Goal: Task Accomplishment & Management: Use online tool/utility

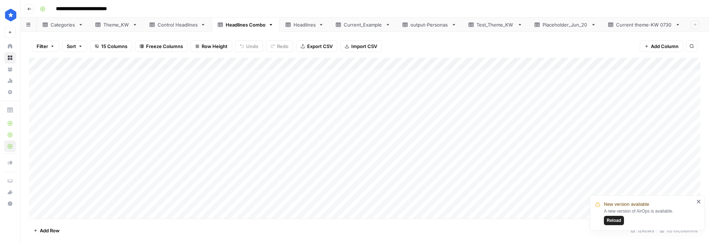
scroll to position [0, 0]
click at [296, 27] on div "Headlines" at bounding box center [305, 24] width 22 height 7
click at [319, 49] on span "Export CSV" at bounding box center [320, 45] width 25 height 7
click at [36, 64] on div "Add Column" at bounding box center [365, 138] width 672 height 162
click at [56, 232] on span "Delete 27 Rows" at bounding box center [50, 230] width 34 height 7
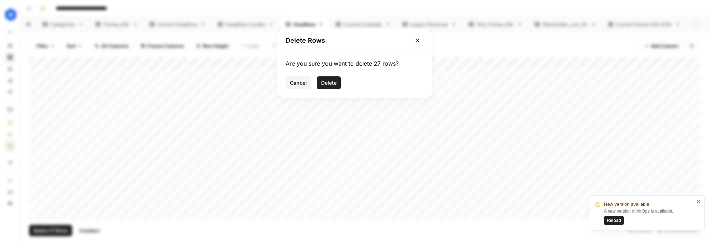
click at [331, 81] on span "Delete" at bounding box center [328, 82] width 15 height 7
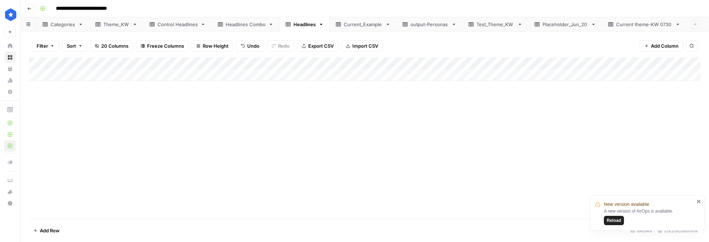
click at [652, 28] on div "Current theme-KW 0730" at bounding box center [644, 24] width 56 height 7
click at [548, 28] on link "Placeholder_Jun_20" at bounding box center [566, 24] width 74 height 14
click at [36, 61] on div "Add Column" at bounding box center [365, 138] width 672 height 162
click at [54, 231] on span "Delete 37 Rows" at bounding box center [50, 230] width 34 height 7
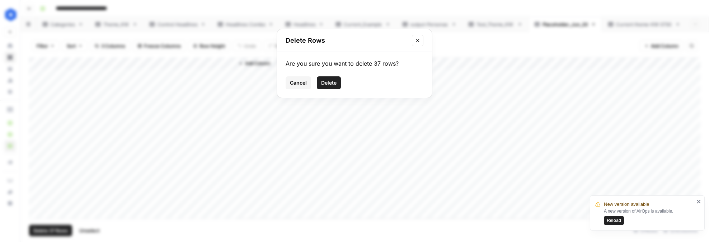
click at [328, 81] on span "Delete" at bounding box center [328, 82] width 15 height 7
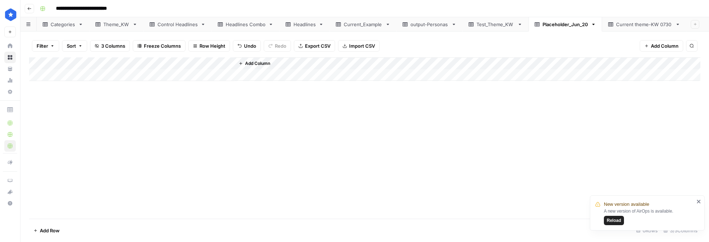
click at [37, 62] on div "Add Column" at bounding box center [365, 69] width 672 height 24
click at [35, 62] on div "Add Column" at bounding box center [365, 69] width 672 height 24
click at [59, 78] on div "Add Column" at bounding box center [365, 69] width 672 height 24
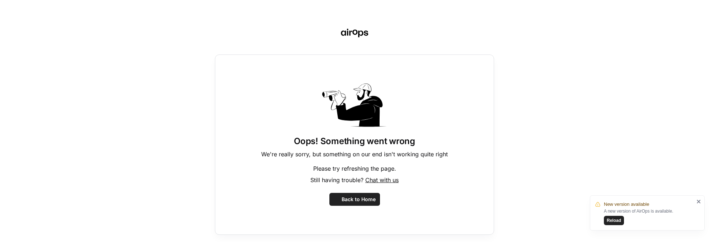
click at [37, 61] on div "Oops! Something went wrong We're really sorry, but something on our end isn't w…" at bounding box center [354, 121] width 709 height 242
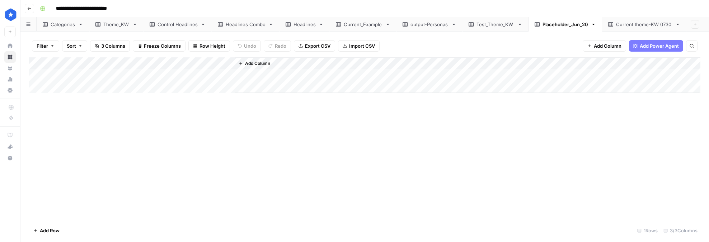
click at [34, 76] on div "Add Column" at bounding box center [365, 75] width 672 height 36
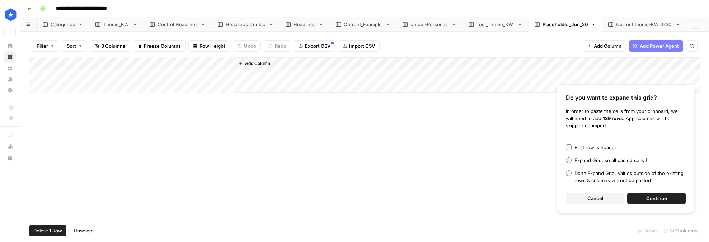
click at [569, 142] on div "Do you want to expand this grid? In order to paste the cells from your clipboar…" at bounding box center [626, 148] width 138 height 129
click at [114, 28] on link "Theme_KW" at bounding box center [116, 24] width 54 height 14
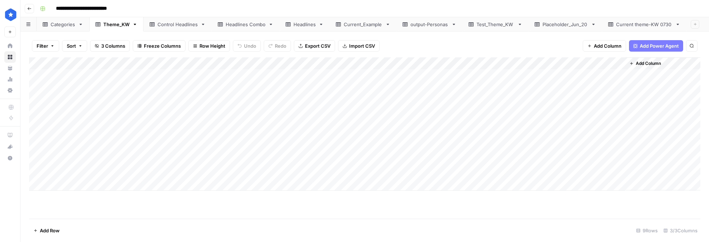
click at [553, 27] on div "Placeholder_Jun_20" at bounding box center [566, 24] width 46 height 7
click at [627, 27] on div "Current theme-KW 0730" at bounding box center [644, 24] width 56 height 7
click at [555, 27] on div "Placeholder_Jun_20" at bounding box center [566, 24] width 46 height 7
click at [592, 26] on icon "button" at bounding box center [593, 24] width 5 height 5
click at [601, 66] on div "Delete Sheet" at bounding box center [617, 64] width 45 height 7
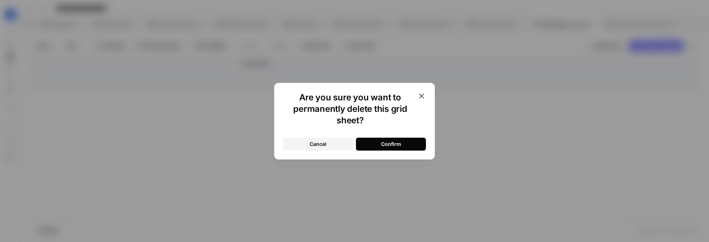
click at [378, 142] on button "Confirm" at bounding box center [391, 144] width 70 height 13
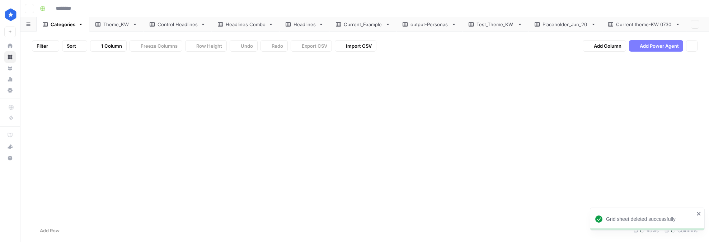
type input "**********"
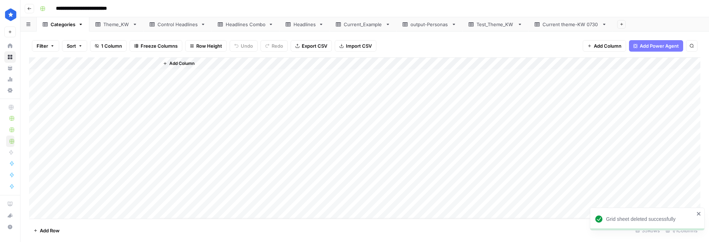
click at [563, 24] on div "Current theme-KW 0730" at bounding box center [571, 24] width 56 height 7
click at [109, 26] on div "Theme_KW" at bounding box center [116, 24] width 26 height 7
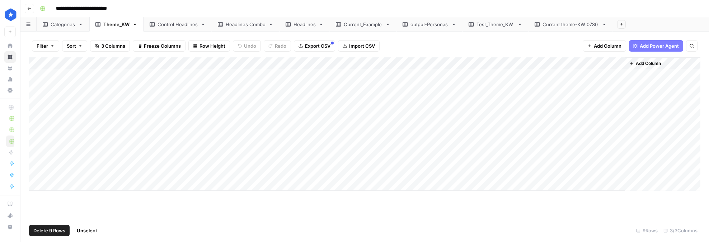
click at [36, 65] on div "Add Column" at bounding box center [365, 124] width 672 height 134
click at [49, 232] on span "Delete 9 Rows" at bounding box center [49, 230] width 32 height 7
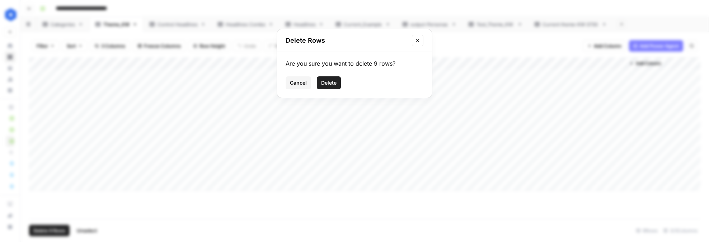
click at [332, 83] on span "Delete" at bounding box center [328, 82] width 15 height 7
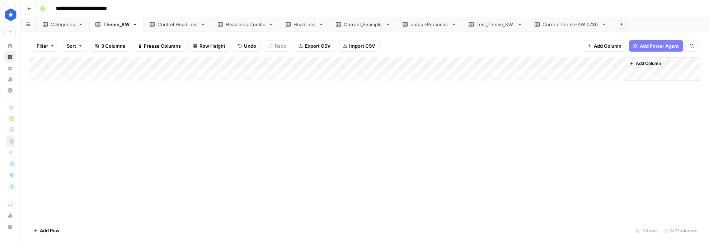
click at [573, 25] on div "Current theme-KW 0730" at bounding box center [571, 24] width 56 height 7
click at [587, 24] on div "Current theme-KW 0730" at bounding box center [571, 24] width 56 height 7
type input "**********"
click at [36, 60] on div "Add Column" at bounding box center [365, 138] width 672 height 162
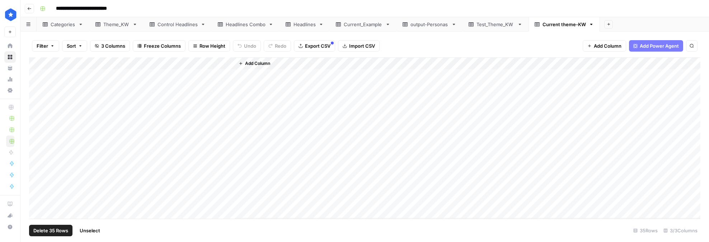
click at [53, 232] on span "Delete 35 Rows" at bounding box center [50, 230] width 35 height 7
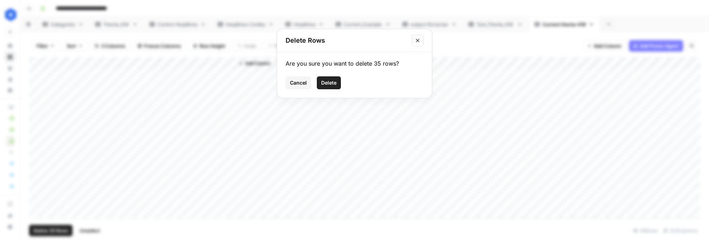
click at [325, 83] on span "Delete" at bounding box center [328, 82] width 15 height 7
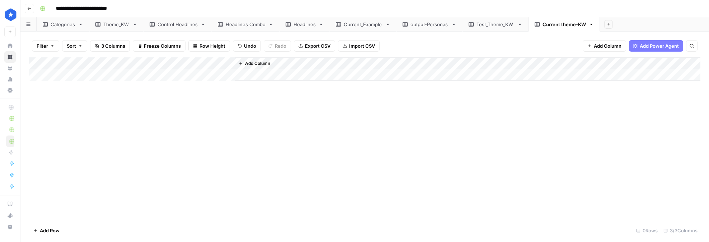
click at [34, 62] on div "Add Column" at bounding box center [365, 69] width 672 height 24
click at [35, 62] on div "Add Column" at bounding box center [365, 69] width 672 height 24
click at [52, 73] on div "Add Column" at bounding box center [365, 69] width 672 height 24
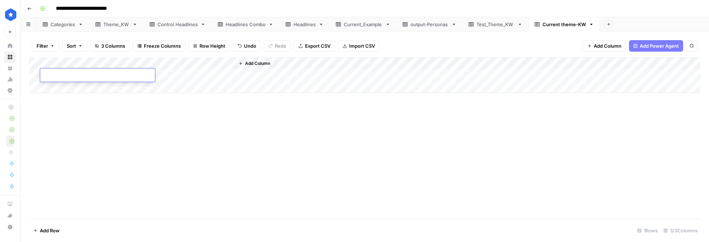
click at [34, 59] on div "Add Column" at bounding box center [365, 75] width 672 height 36
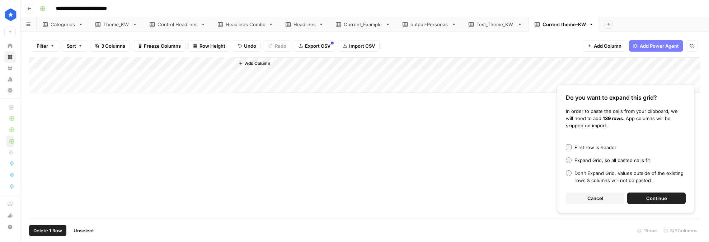
click at [644, 197] on button "Continue" at bounding box center [656, 198] width 59 height 11
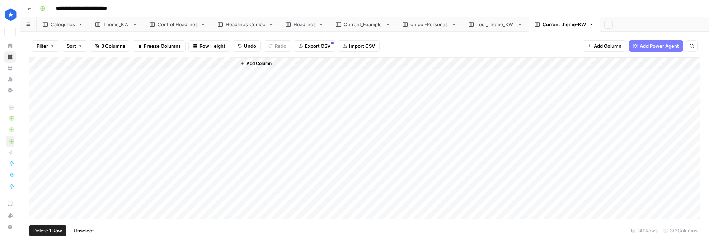
click at [188, 65] on div "Add Column" at bounding box center [365, 138] width 672 height 162
click at [188, 65] on div at bounding box center [203, 64] width 65 height 14
click at [192, 81] on input "Keywords" at bounding box center [214, 80] width 73 height 7
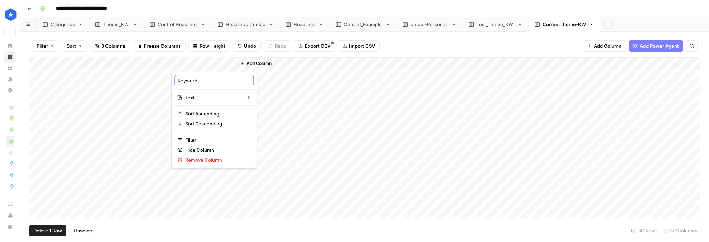
type input "S"
click at [113, 27] on div "Theme_KW" at bounding box center [116, 24] width 26 height 7
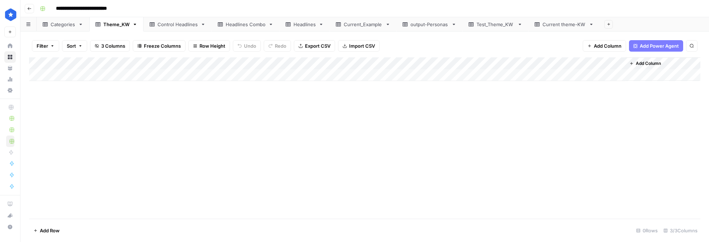
click at [570, 28] on link "Current theme-KW" at bounding box center [564, 24] width 71 height 14
click at [195, 61] on div "Add Column" at bounding box center [365, 138] width 672 height 162
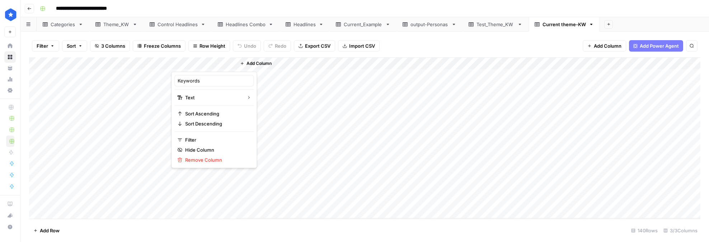
click at [195, 61] on div at bounding box center [203, 64] width 65 height 14
click at [192, 82] on input "Keywords" at bounding box center [214, 80] width 73 height 7
click at [192, 80] on input "Keywords" at bounding box center [214, 80] width 73 height 7
type input "Top Search Terms"
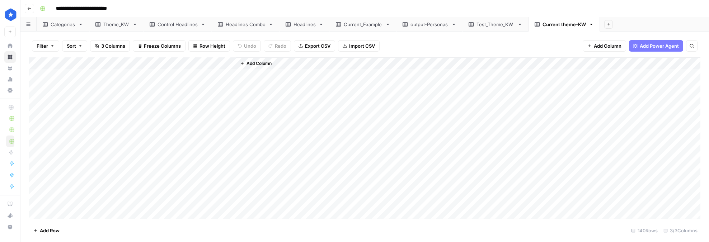
click at [365, 137] on div "Add Column" at bounding box center [468, 137] width 464 height 161
click at [118, 26] on div "Theme_KW" at bounding box center [116, 24] width 26 height 7
click at [33, 64] on div "Add Column" at bounding box center [365, 69] width 672 height 24
click at [36, 62] on div "Add Column" at bounding box center [365, 69] width 672 height 24
click at [179, 28] on link "Control Headlines" at bounding box center [178, 24] width 68 height 14
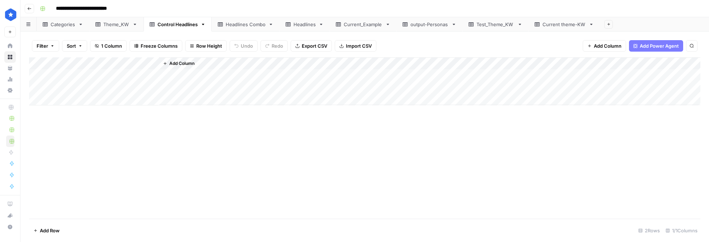
click at [553, 25] on div "Current theme-KW" at bounding box center [564, 24] width 43 height 7
drag, startPoint x: 61, startPoint y: 74, endPoint x: 239, endPoint y: 122, distance: 184.4
click at [240, 122] on div "Add Column" at bounding box center [365, 138] width 672 height 162
click at [118, 25] on div "Theme_KW" at bounding box center [116, 24] width 26 height 7
click at [36, 61] on div "Add Column" at bounding box center [365, 69] width 672 height 24
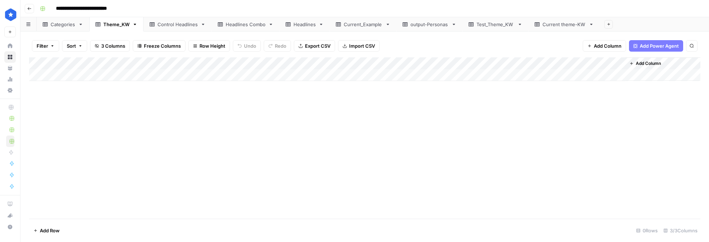
click at [57, 79] on div "Add Column" at bounding box center [365, 69] width 672 height 24
type textarea "**********"
click at [224, 175] on div "Add Column" at bounding box center [365, 138] width 672 height 162
click at [76, 153] on div "Add Column" at bounding box center [365, 138] width 672 height 162
click at [34, 76] on div "Add Column" at bounding box center [365, 75] width 672 height 36
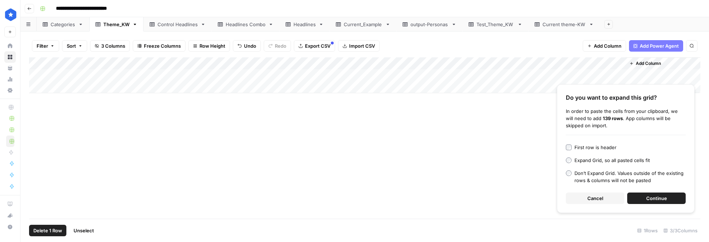
click at [651, 201] on span "Continue" at bounding box center [656, 198] width 21 height 7
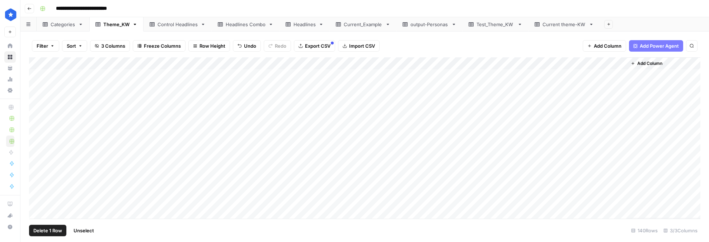
click at [37, 228] on span "Delete 1 Row" at bounding box center [47, 230] width 29 height 7
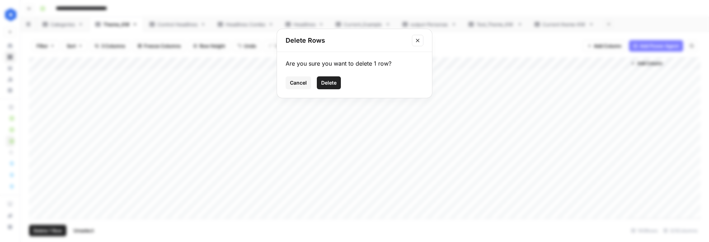
click at [326, 81] on span "Delete" at bounding box center [328, 82] width 15 height 7
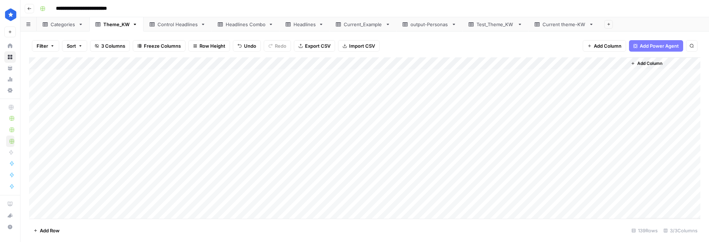
click at [160, 132] on div "Add Column" at bounding box center [365, 138] width 672 height 162
click at [126, 102] on div "Add Column" at bounding box center [365, 138] width 672 height 162
click at [272, 142] on div "Add Column" at bounding box center [365, 138] width 672 height 162
click at [122, 139] on div "Add Column" at bounding box center [365, 138] width 672 height 162
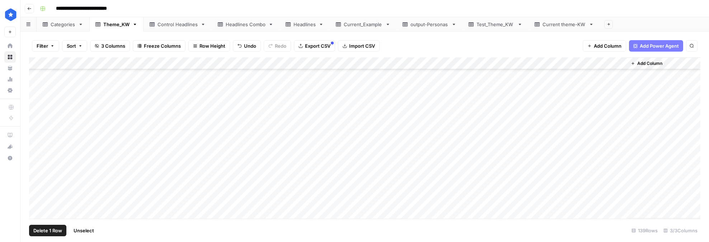
click at [38, 171] on div "Add Column" at bounding box center [365, 138] width 672 height 162
click at [37, 155] on div "Add Column" at bounding box center [365, 138] width 672 height 162
click at [36, 159] on div "Add Column" at bounding box center [365, 138] width 672 height 162
click at [36, 148] on div "Add Column" at bounding box center [365, 138] width 672 height 162
click at [37, 137] on div "Add Column" at bounding box center [365, 138] width 672 height 162
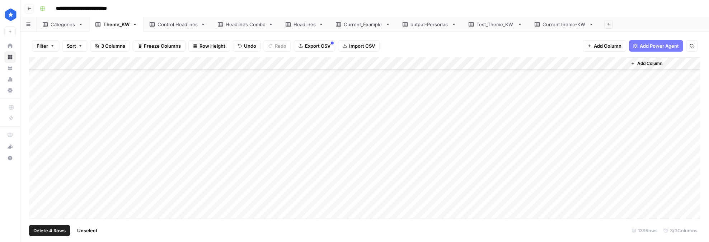
click at [38, 122] on div "Add Column" at bounding box center [365, 138] width 672 height 162
click at [38, 111] on div "Add Column" at bounding box center [365, 138] width 672 height 162
click at [38, 98] on div "Add Column" at bounding box center [365, 138] width 672 height 162
click at [38, 86] on div "Add Column" at bounding box center [365, 138] width 672 height 162
drag, startPoint x: 56, startPoint y: 229, endPoint x: 144, endPoint y: 233, distance: 88.4
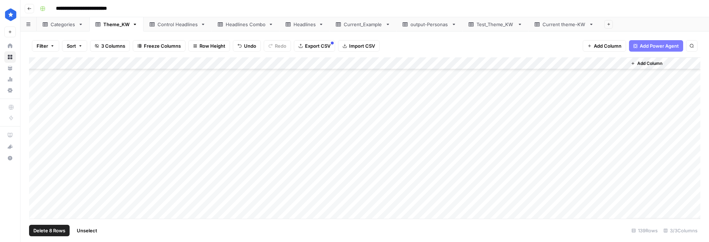
click at [144, 233] on footer "Delete 8 Rows Unselect 139 Rows 3/3 Columns" at bounding box center [365, 230] width 672 height 23
drag, startPoint x: 43, startPoint y: 229, endPoint x: 121, endPoint y: 239, distance: 78.2
click at [121, 239] on footer "Delete 8 Rows Unselect 139 Rows 3/3 Columns" at bounding box center [365, 230] width 672 height 23
click at [37, 232] on span "Delete 8 Rows" at bounding box center [49, 230] width 32 height 7
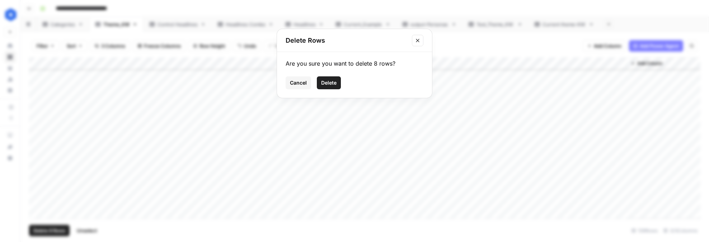
drag, startPoint x: 296, startPoint y: 83, endPoint x: 303, endPoint y: 115, distance: 32.9
click at [303, 115] on div "Delete Rows Are you sure you want to delete 8 rows? Cancel Delete" at bounding box center [354, 121] width 709 height 242
click at [323, 87] on button "Delete" at bounding box center [329, 82] width 24 height 13
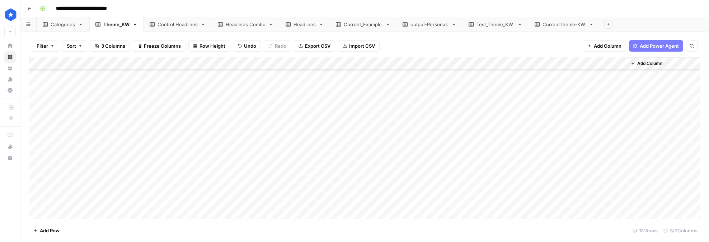
scroll to position [1174, 0]
click at [36, 194] on div "Add Column" at bounding box center [365, 138] width 672 height 162
click at [34, 185] on div "Add Column" at bounding box center [365, 138] width 672 height 162
click at [36, 170] on div "Add Column" at bounding box center [365, 138] width 672 height 162
click at [38, 159] on div "Add Column" at bounding box center [365, 138] width 672 height 162
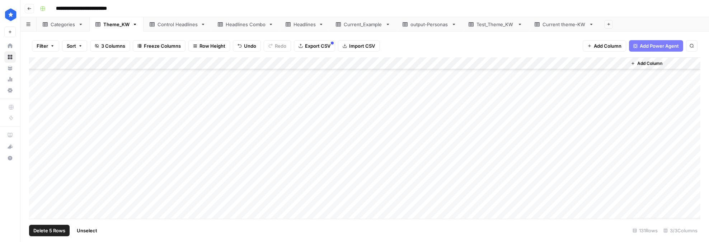
click at [38, 147] on div "Add Column" at bounding box center [365, 138] width 672 height 162
click at [37, 132] on div "Add Column" at bounding box center [365, 138] width 672 height 162
click at [35, 119] on div "Add Column" at bounding box center [365, 138] width 672 height 162
click at [36, 107] on div "Add Column" at bounding box center [365, 138] width 672 height 162
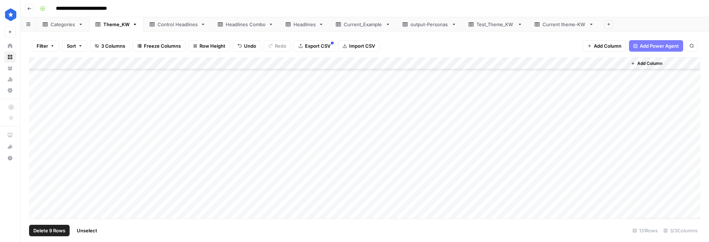
click at [37, 160] on div "Add Column" at bounding box center [365, 138] width 672 height 162
click at [34, 147] on div "Add Column" at bounding box center [365, 138] width 672 height 162
click at [36, 137] on div "Add Column" at bounding box center [365, 138] width 672 height 162
click at [50, 230] on span "Delete 11 Rows" at bounding box center [49, 230] width 33 height 7
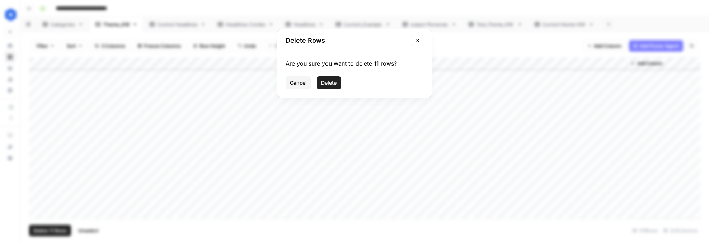
click at [335, 85] on span "Delete" at bounding box center [328, 82] width 15 height 7
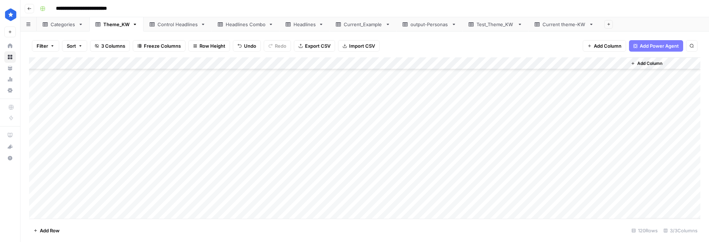
scroll to position [1075, 0]
click at [37, 159] on div "Add Column" at bounding box center [365, 138] width 672 height 162
click at [38, 148] on div "Add Column" at bounding box center [365, 138] width 672 height 162
click at [39, 182] on div "Add Column" at bounding box center [365, 138] width 672 height 162
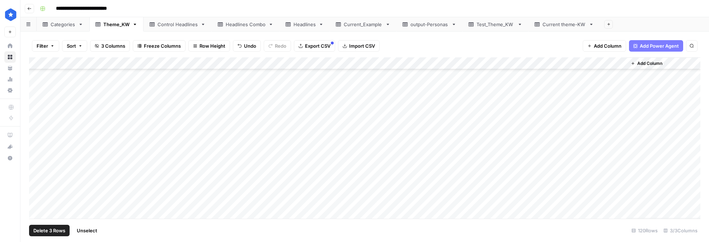
click at [36, 165] on div "Add Column" at bounding box center [365, 138] width 672 height 162
click at [36, 167] on div "Add Column" at bounding box center [365, 138] width 672 height 162
click at [36, 155] on div "Add Column" at bounding box center [365, 138] width 672 height 162
click at [37, 143] on div "Add Column" at bounding box center [365, 138] width 672 height 162
click at [39, 131] on div "Add Column" at bounding box center [365, 138] width 672 height 162
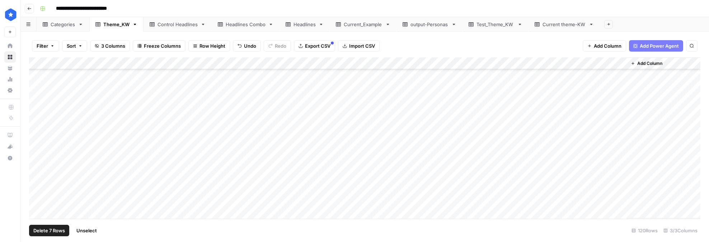
scroll to position [672, 0]
click at [34, 181] on div "Add Column" at bounding box center [365, 138] width 672 height 162
click at [36, 172] on div "Add Column" at bounding box center [365, 138] width 672 height 162
click at [38, 160] on div "Add Column" at bounding box center [365, 138] width 672 height 162
click at [38, 148] on div "Add Column" at bounding box center [365, 138] width 672 height 162
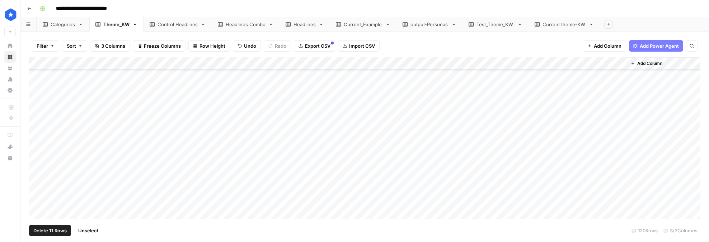
click at [38, 134] on div "Add Column" at bounding box center [365, 138] width 672 height 162
click at [36, 122] on div "Add Column" at bounding box center [365, 138] width 672 height 162
click at [37, 113] on div "Add Column" at bounding box center [365, 138] width 672 height 162
click at [38, 97] on div "Add Column" at bounding box center [365, 138] width 672 height 162
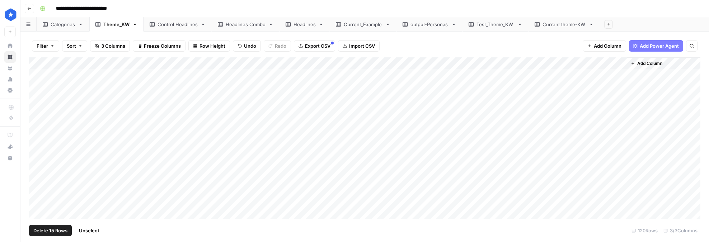
click at [38, 90] on div "Add Column" at bounding box center [365, 138] width 672 height 162
click at [39, 75] on div "Add Column" at bounding box center [365, 138] width 672 height 162
click at [52, 231] on span "Delete 17 Rows" at bounding box center [50, 230] width 34 height 7
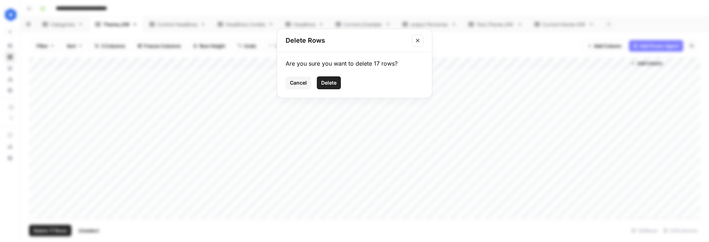
click at [328, 79] on span "Delete" at bounding box center [328, 82] width 15 height 7
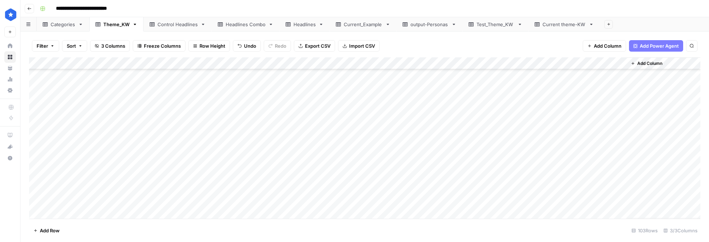
scroll to position [1119, 0]
click at [38, 61] on div "Add Column" at bounding box center [365, 138] width 672 height 162
click at [36, 62] on div "Add Column" at bounding box center [365, 138] width 672 height 162
click at [36, 85] on div "Add Column" at bounding box center [365, 138] width 672 height 162
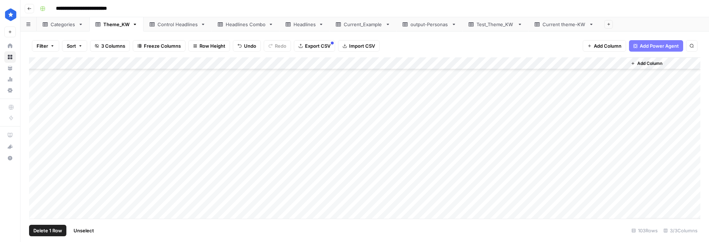
click at [50, 233] on span "Delete 1 Row" at bounding box center [47, 230] width 29 height 7
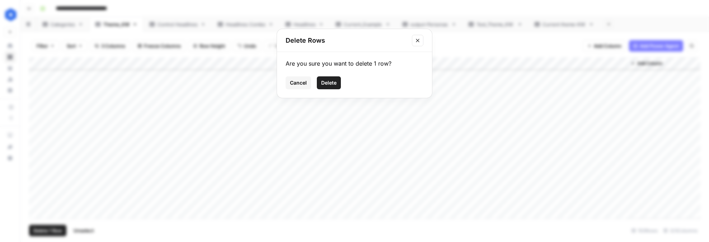
click at [327, 88] on button "Delete" at bounding box center [329, 82] width 24 height 13
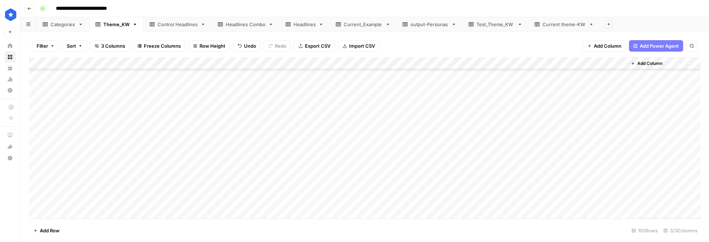
scroll to position [0, 0]
click at [64, 25] on div "Categories" at bounding box center [63, 24] width 25 height 7
click at [74, 25] on div "deep_research.csv" at bounding box center [72, 24] width 43 height 7
click at [81, 131] on div "Add Column" at bounding box center [365, 138] width 672 height 162
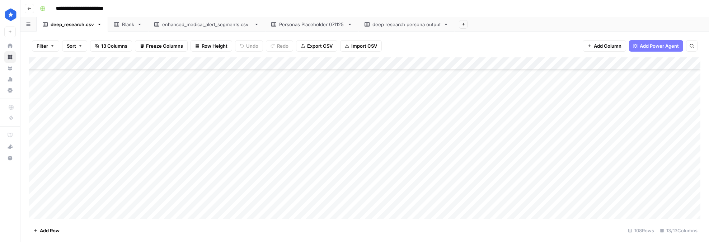
scroll to position [116, 0]
click at [64, 143] on div "Add Column" at bounding box center [365, 138] width 672 height 162
type textarea "*********"
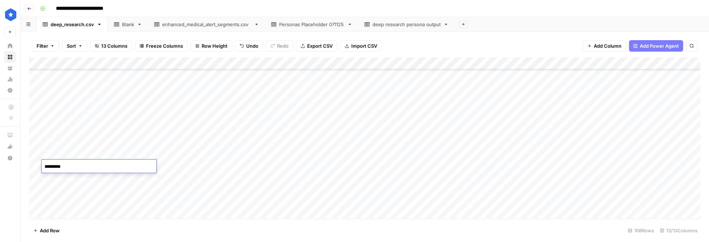
type textarea "*********"
click at [143, 138] on div "Add Column" at bounding box center [365, 138] width 672 height 162
click at [181, 185] on div "Add Column" at bounding box center [365, 138] width 672 height 162
drag, startPoint x: 159, startPoint y: 143, endPoint x: 159, endPoint y: 164, distance: 20.5
click at [159, 164] on div "Add Column" at bounding box center [365, 138] width 672 height 162
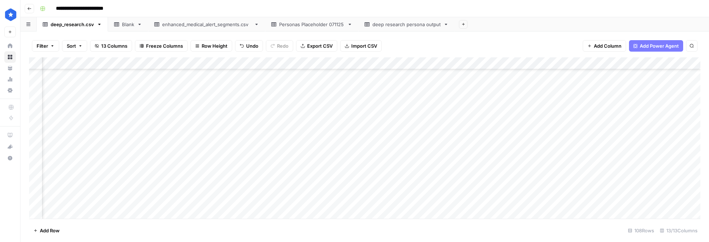
scroll to position [116, 403]
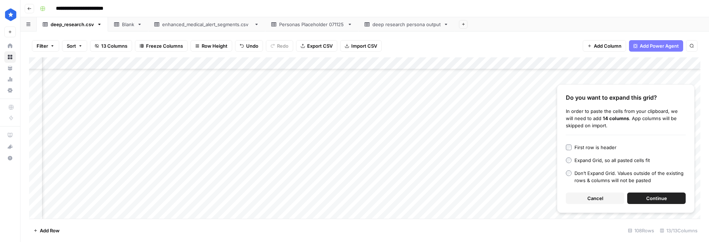
click at [643, 197] on button "Continue" at bounding box center [656, 198] width 59 height 11
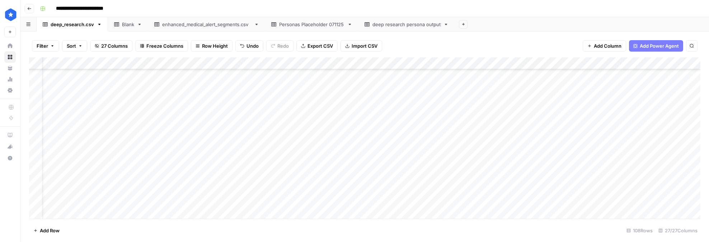
scroll to position [117, 0]
click at [231, 181] on div "Add Column" at bounding box center [365, 138] width 672 height 162
click at [172, 140] on div "Add Column" at bounding box center [365, 138] width 672 height 162
drag, startPoint x: 203, startPoint y: 62, endPoint x: 275, endPoint y: 69, distance: 72.4
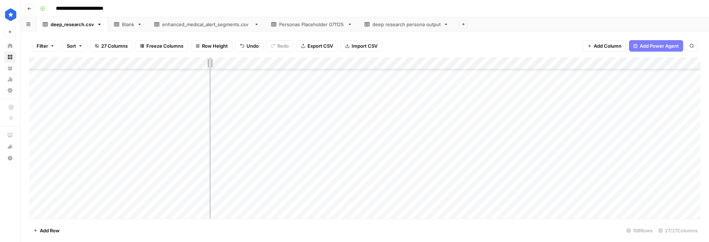
click at [275, 69] on div "Add Column" at bounding box center [365, 138] width 672 height 162
drag, startPoint x: 275, startPoint y: 62, endPoint x: 192, endPoint y: 53, distance: 83.5
click at [192, 53] on div "Filter Sort 27 Columns Freeze Columns Row Height Undo Redo Export CSV Import CS…" at bounding box center [364, 137] width 689 height 211
drag, startPoint x: 192, startPoint y: 62, endPoint x: 173, endPoint y: 63, distance: 19.0
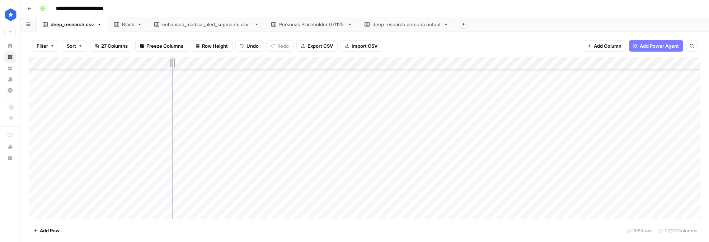
click at [173, 63] on div "Add Column" at bounding box center [365, 138] width 672 height 162
click at [56, 192] on div "Add Column" at bounding box center [365, 138] width 672 height 162
type textarea "********"
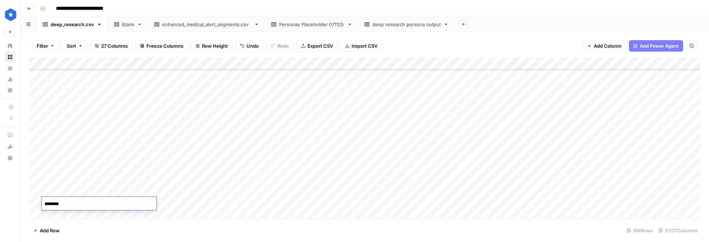
scroll to position [107, 0]
type textarea "********"
click at [69, 142] on div "Add Column" at bounding box center [365, 138] width 672 height 162
type textarea "**********"
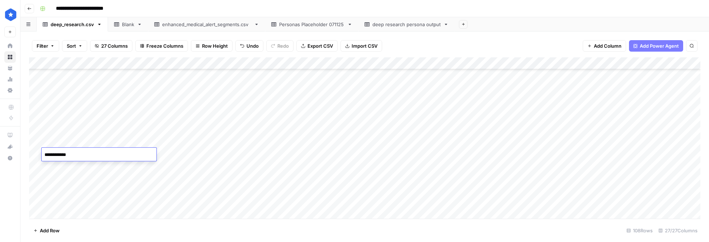
type textarea "**********"
click at [78, 180] on div "Add Column" at bounding box center [365, 138] width 672 height 162
type textarea "*****"
click at [86, 174] on div "Add Column" at bounding box center [365, 138] width 672 height 162
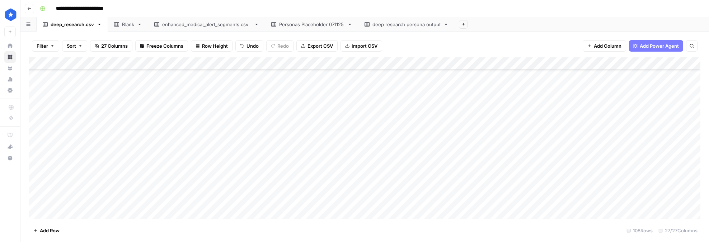
click at [69, 191] on div "Add Column" at bounding box center [365, 138] width 672 height 162
click at [63, 198] on div "Add Column" at bounding box center [365, 138] width 672 height 162
click at [73, 139] on div "Add Column" at bounding box center [365, 138] width 672 height 162
type textarea "**********"
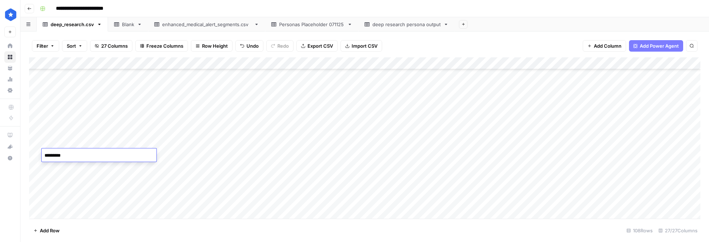
type textarea "**********"
type textarea "****"
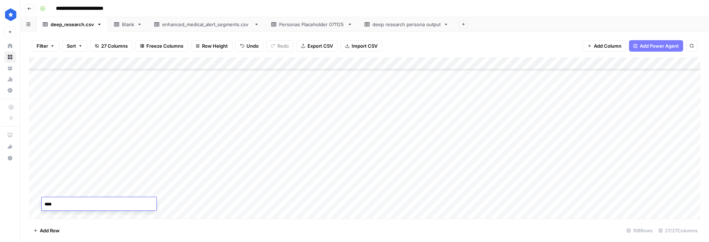
scroll to position [265, 0]
type textarea "**********"
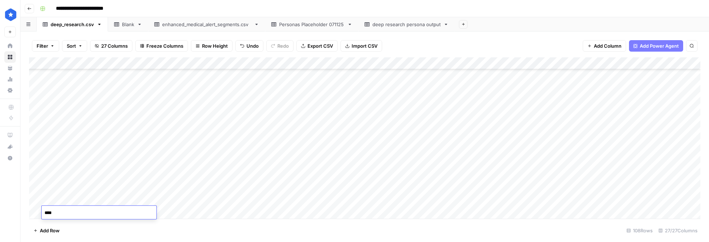
type textarea "****"
click at [67, 196] on div "Add Column" at bounding box center [365, 138] width 672 height 162
type textarea "**********"
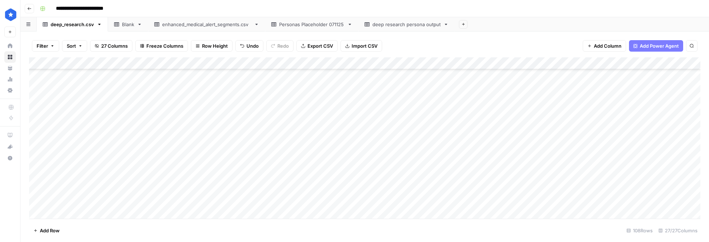
click at [57, 200] on div "Add Column" at bounding box center [365, 138] width 672 height 162
type textarea "**********"
click at [72, 186] on div "Add Column" at bounding box center [365, 138] width 672 height 162
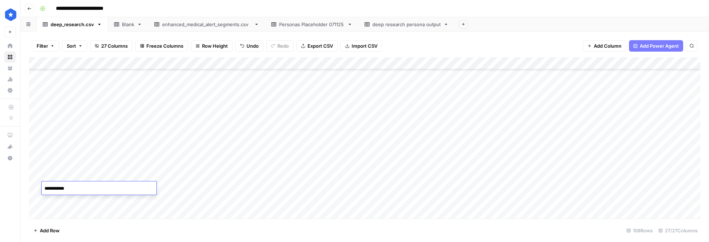
type textarea "**********"
click at [83, 176] on div "Add Column" at bounding box center [365, 138] width 672 height 162
type textarea "**********"
click at [66, 163] on div "Add Column" at bounding box center [365, 138] width 672 height 162
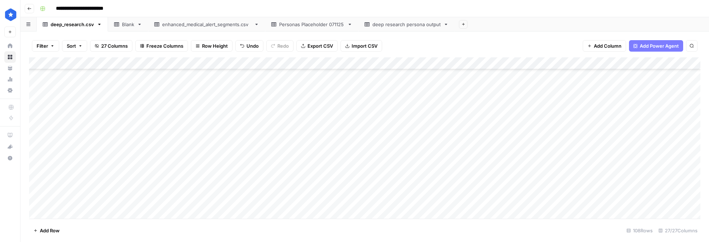
click at [66, 163] on div "Add Column" at bounding box center [365, 138] width 672 height 162
click at [66, 149] on div "Add Column" at bounding box center [365, 138] width 672 height 162
click at [67, 136] on div "Add Column" at bounding box center [365, 138] width 672 height 162
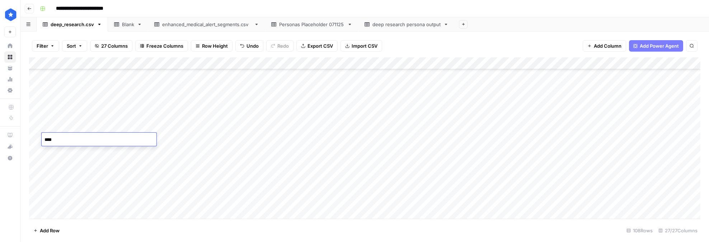
click at [77, 126] on div "Add Column" at bounding box center [365, 138] width 672 height 162
click at [80, 116] on div "Add Column" at bounding box center [365, 138] width 672 height 162
click at [83, 100] on div "Add Column" at bounding box center [365, 138] width 672 height 162
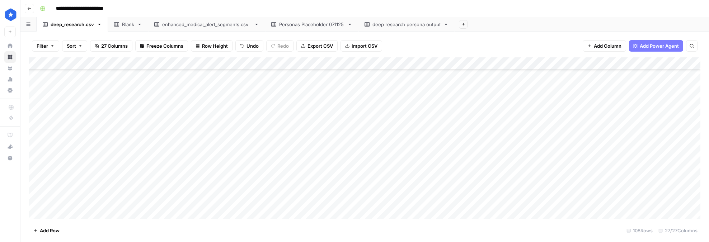
click at [83, 100] on div "Add Column" at bounding box center [365, 138] width 672 height 162
click at [80, 90] on div "Add Column" at bounding box center [365, 138] width 672 height 162
click at [56, 216] on div "Add Column" at bounding box center [365, 138] width 672 height 162
type textarea "**********"
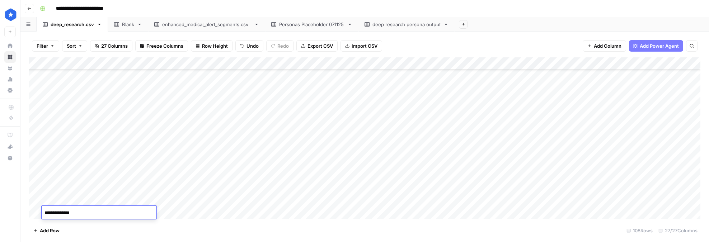
scroll to position [314, 0]
type textarea "**********"
click at [89, 184] on div "Add Column" at bounding box center [365, 138] width 672 height 162
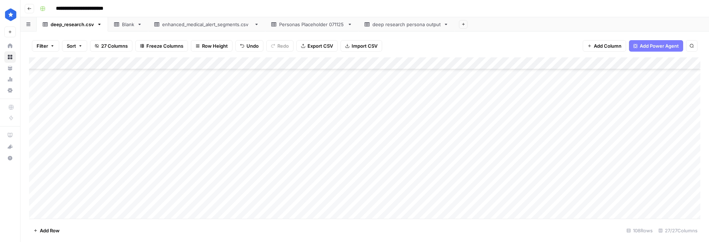
click at [76, 210] on div "Add Column" at bounding box center [365, 138] width 672 height 162
click at [67, 201] on div "Add Column" at bounding box center [365, 138] width 672 height 162
click at [64, 210] on div "Add Column" at bounding box center [365, 138] width 672 height 162
click at [75, 130] on div "Add Column" at bounding box center [365, 138] width 672 height 162
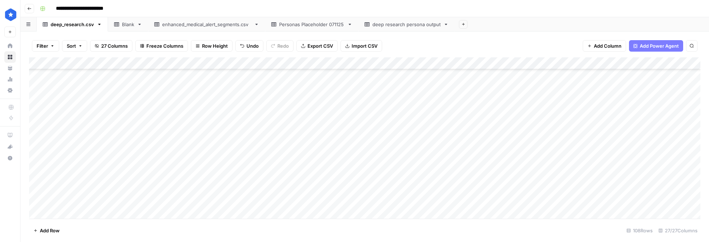
click at [74, 121] on div "Add Column" at bounding box center [365, 138] width 672 height 162
drag, startPoint x: 125, startPoint y: 84, endPoint x: 125, endPoint y: 108, distance: 23.7
click at [125, 108] on div "Add Column" at bounding box center [365, 138] width 672 height 162
drag, startPoint x: 120, startPoint y: 103, endPoint x: 118, endPoint y: 119, distance: 16.6
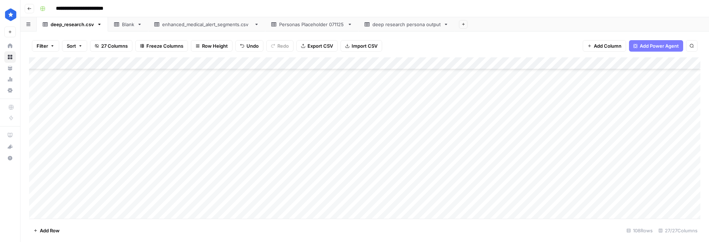
click at [118, 119] on div "Add Column" at bounding box center [365, 138] width 672 height 162
drag, startPoint x: 134, startPoint y: 137, endPoint x: 132, endPoint y: 161, distance: 23.8
click at [132, 161] on div "Add Column" at bounding box center [365, 138] width 672 height 162
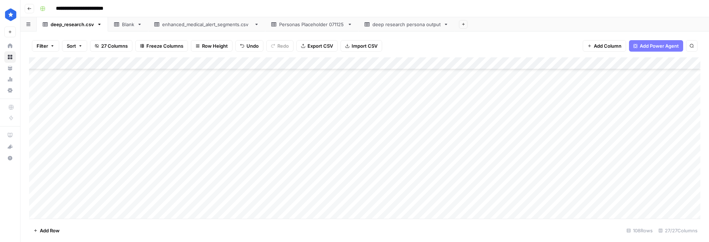
click at [122, 114] on div "Add Column" at bounding box center [365, 138] width 672 height 162
click at [120, 128] on div "Add Column" at bounding box center [365, 138] width 672 height 162
drag, startPoint x: 124, startPoint y: 116, endPoint x: 124, endPoint y: 139, distance: 23.7
click at [124, 139] on div "Add Column" at bounding box center [365, 138] width 672 height 162
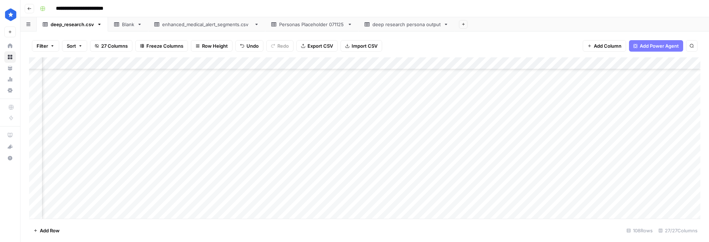
drag, startPoint x: 477, startPoint y: 214, endPoint x: 162, endPoint y: 235, distance: 316.2
click at [162, 235] on div "Filter Sort 27 Columns Freeze Columns Row Height Undo Redo Export CSV Import CS…" at bounding box center [364, 137] width 689 height 211
drag, startPoint x: 504, startPoint y: 216, endPoint x: 443, endPoint y: 217, distance: 60.7
click at [443, 217] on div "Add Column" at bounding box center [365, 138] width 672 height 162
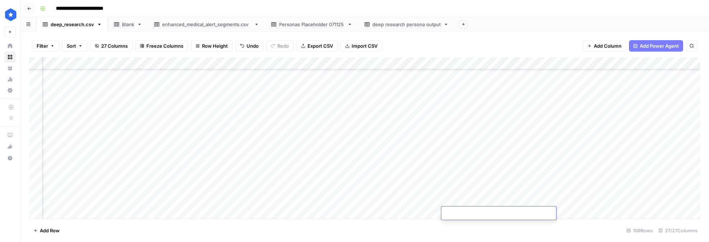
click at [440, 173] on div "Add Column" at bounding box center [365, 138] width 672 height 162
drag, startPoint x: 139, startPoint y: 137, endPoint x: 140, endPoint y: 159, distance: 21.6
click at [140, 159] on div "Add Column" at bounding box center [365, 138] width 672 height 162
drag, startPoint x: 133, startPoint y: 100, endPoint x: 131, endPoint y: 128, distance: 27.7
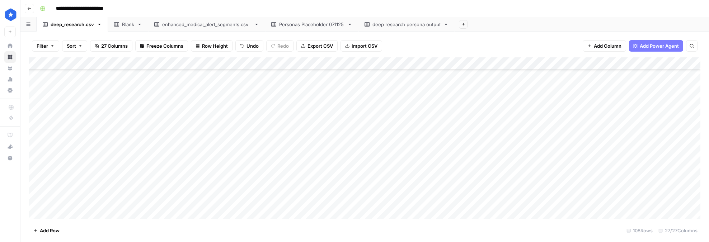
click at [131, 128] on div "Add Column" at bounding box center [365, 138] width 672 height 162
drag, startPoint x: 121, startPoint y: 131, endPoint x: 121, endPoint y: 156, distance: 24.4
click at [121, 156] on div "Add Column" at bounding box center [365, 138] width 672 height 162
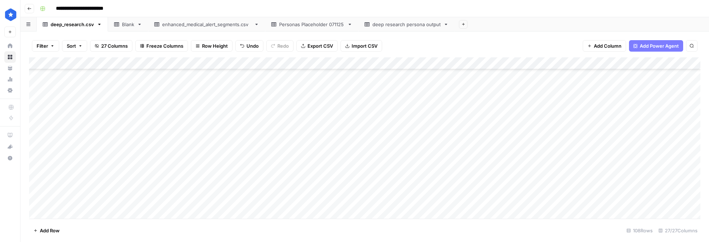
click at [65, 111] on div "Add Column" at bounding box center [365, 138] width 672 height 162
click at [60, 124] on div "Add Column" at bounding box center [365, 138] width 672 height 162
click at [268, 142] on div "Add Column" at bounding box center [365, 138] width 672 height 162
click at [63, 96] on div "Add Column" at bounding box center [365, 138] width 672 height 162
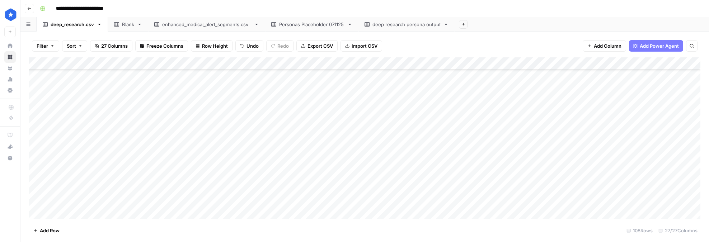
click at [63, 96] on div "Add Column" at bounding box center [365, 138] width 672 height 162
click at [64, 98] on textarea at bounding box center [99, 97] width 115 height 10
type textarea "**********"
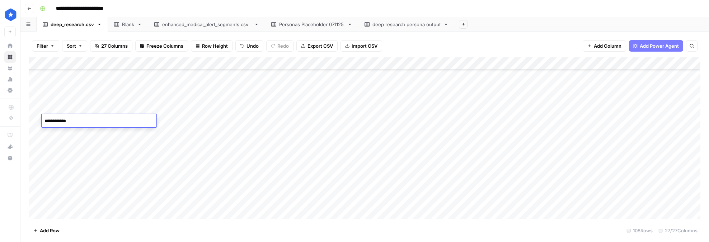
type textarea "**********"
click at [61, 131] on div "Add Column" at bounding box center [365, 138] width 672 height 162
click at [61, 131] on textarea at bounding box center [99, 133] width 115 height 10
type textarea "*"
click at [76, 117] on div "Add Column" at bounding box center [365, 138] width 672 height 162
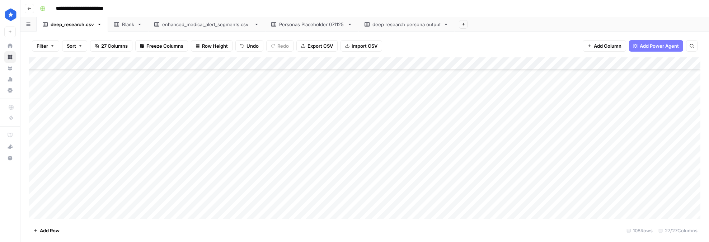
click at [66, 136] on div "Add Column" at bounding box center [365, 138] width 672 height 162
click at [142, 94] on div "Add Column" at bounding box center [365, 138] width 672 height 162
click at [137, 108] on div "Add Column" at bounding box center [365, 138] width 672 height 162
drag, startPoint x: 136, startPoint y: 92, endPoint x: 134, endPoint y: 134, distance: 41.7
click at [134, 134] on div "Add Column" at bounding box center [365, 138] width 672 height 162
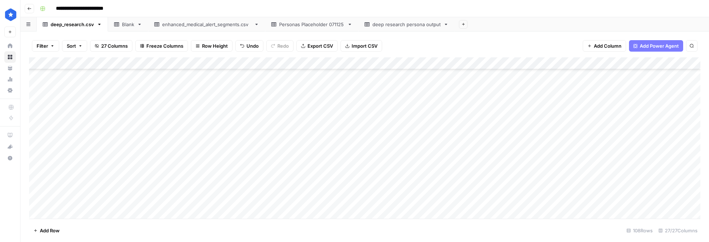
click at [69, 147] on div "Add Column" at bounding box center [365, 138] width 672 height 162
type textarea "******"
drag, startPoint x: 121, startPoint y: 141, endPoint x: 120, endPoint y: 164, distance: 22.6
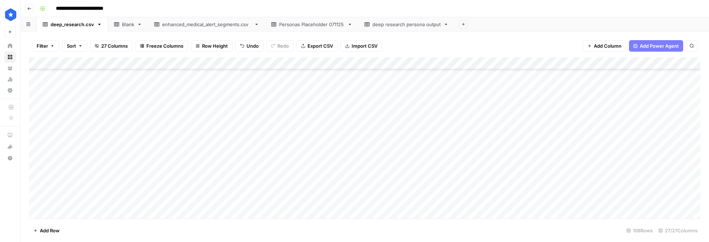
click at [120, 164] on div "Add Column" at bounding box center [365, 138] width 672 height 162
click at [63, 181] on div "Add Column" at bounding box center [365, 138] width 672 height 162
type textarea "**********"
click at [119, 182] on div "Add Column" at bounding box center [365, 138] width 672 height 162
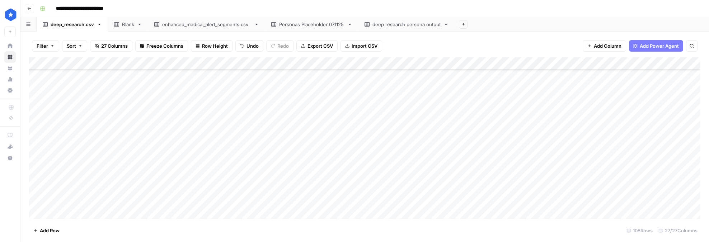
scroll to position [533, 0]
click at [79, 101] on div "Add Column" at bounding box center [365, 138] width 672 height 162
click at [68, 113] on div "Add Column" at bounding box center [365, 138] width 672 height 162
click at [64, 127] on div "Add Column" at bounding box center [365, 138] width 672 height 162
click at [131, 109] on div "Add Column" at bounding box center [365, 138] width 672 height 162
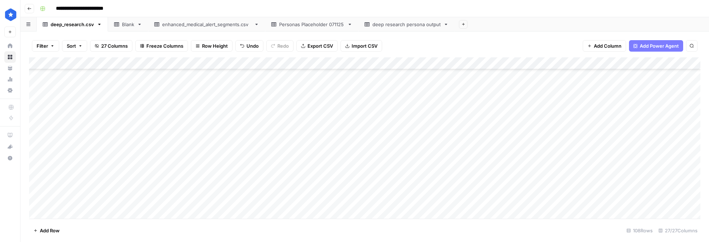
click at [113, 170] on div "Add Column" at bounding box center [365, 138] width 672 height 162
drag, startPoint x: 127, startPoint y: 103, endPoint x: 126, endPoint y: 126, distance: 23.4
click at [126, 126] on div "Add Column" at bounding box center [365, 138] width 672 height 162
click at [128, 99] on div "Add Column" at bounding box center [365, 138] width 672 height 162
type textarea "*"
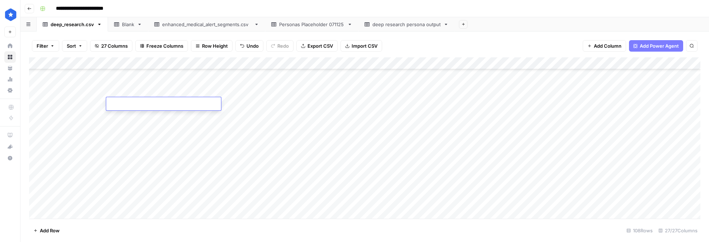
click at [155, 183] on div "Add Column" at bounding box center [365, 138] width 672 height 162
drag, startPoint x: 123, startPoint y: 99, endPoint x: 122, endPoint y: 128, distance: 29.1
click at [122, 128] on div "Add Column" at bounding box center [365, 138] width 672 height 162
click at [253, 145] on div "Add Column" at bounding box center [365, 138] width 672 height 162
drag, startPoint x: 140, startPoint y: 104, endPoint x: 140, endPoint y: 128, distance: 24.4
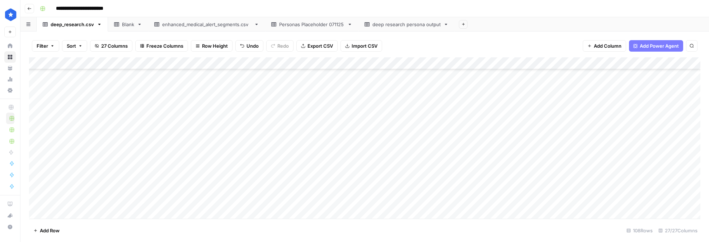
click at [140, 128] on div "Add Column" at bounding box center [365, 138] width 672 height 162
click at [74, 139] on div "Add Column" at bounding box center [365, 138] width 672 height 162
click at [76, 141] on div "Add Column" at bounding box center [365, 138] width 672 height 162
type textarea "**********"
click at [75, 167] on div "Add Column" at bounding box center [365, 138] width 672 height 162
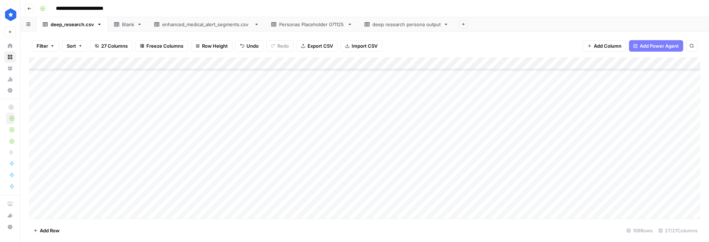
click at [75, 138] on div "Add Column" at bounding box center [365, 138] width 672 height 162
click at [68, 150] on div "Add Column" at bounding box center [365, 138] width 672 height 162
click at [65, 159] on div "Add Column" at bounding box center [365, 138] width 672 height 162
click at [65, 160] on div "Add Column" at bounding box center [365, 138] width 672 height 162
click at [197, 177] on div "Add Column" at bounding box center [365, 138] width 672 height 162
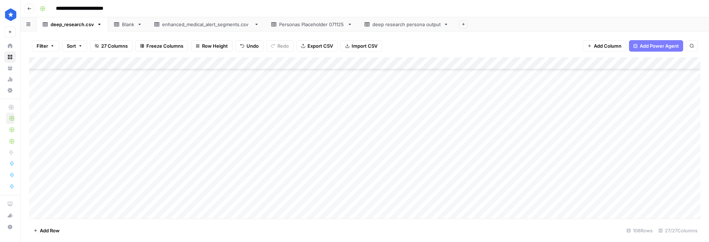
click at [123, 148] on div "Add Column" at bounding box center [365, 138] width 672 height 162
click at [123, 141] on div "Add Column" at bounding box center [365, 138] width 672 height 162
click at [125, 176] on div "Add Column" at bounding box center [365, 138] width 672 height 162
drag, startPoint x: 127, startPoint y: 139, endPoint x: 127, endPoint y: 163, distance: 23.7
click at [127, 163] on div "Add Column" at bounding box center [365, 138] width 672 height 162
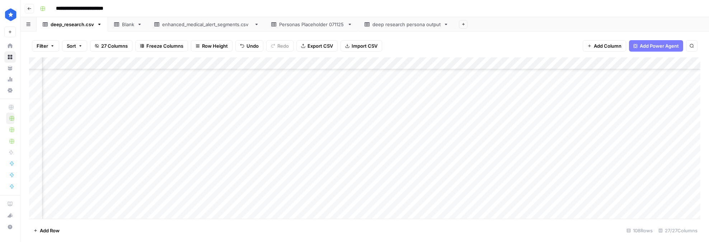
scroll to position [533, 589]
click at [435, 126] on div "Add Column" at bounding box center [365, 138] width 672 height 162
click at [564, 88] on div "Add Column" at bounding box center [365, 138] width 672 height 162
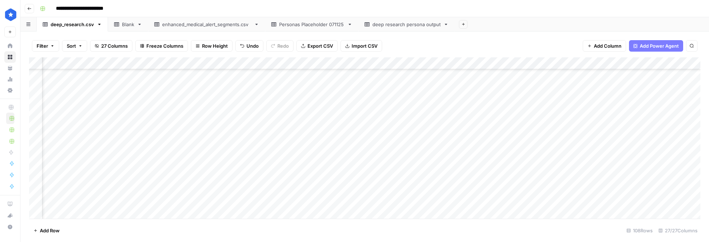
click at [338, 148] on div "Add Column" at bounding box center [365, 138] width 672 height 162
click at [271, 173] on div "Add Column" at bounding box center [365, 138] width 672 height 162
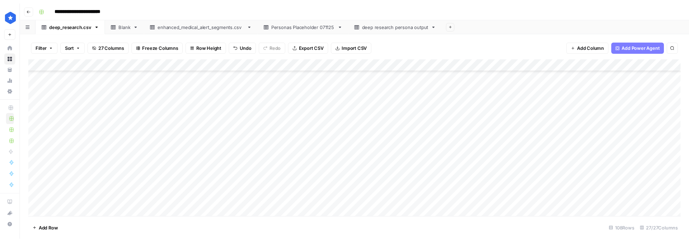
scroll to position [568, 0]
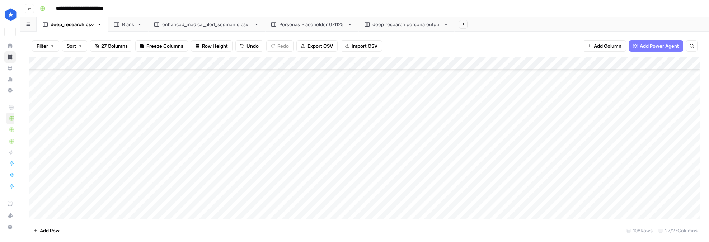
drag, startPoint x: 60, startPoint y: 134, endPoint x: 75, endPoint y: 134, distance: 15.4
click at [75, 134] on div "Add Column" at bounding box center [365, 138] width 672 height 162
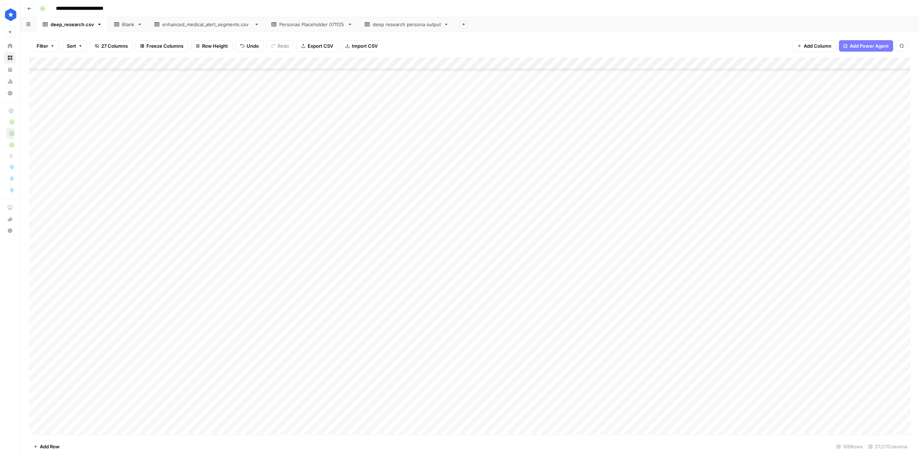
scroll to position [207, 0]
click at [82, 242] on div "Add Column" at bounding box center [469, 245] width 881 height 377
type textarea "**********"
click at [80, 242] on div "Add Column" at bounding box center [469, 245] width 881 height 377
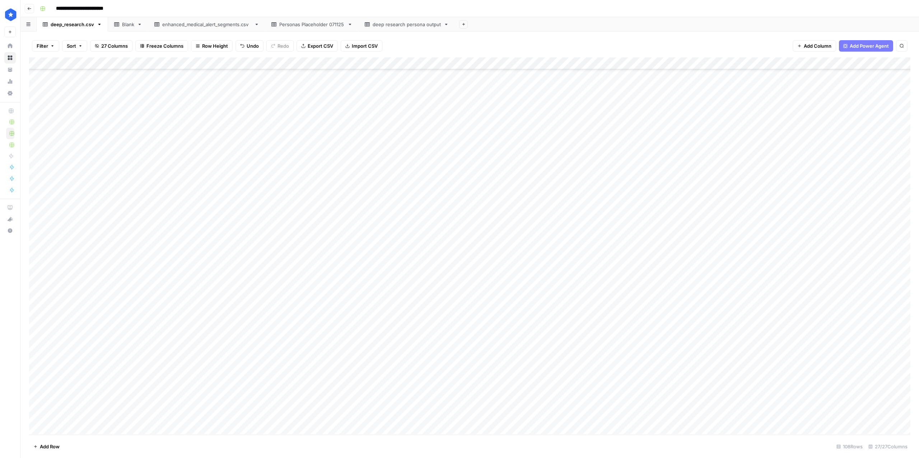
click at [80, 242] on div "Add Column" at bounding box center [469, 245] width 881 height 377
type textarea "**********"
click at [81, 242] on div "Add Column" at bounding box center [469, 245] width 881 height 377
type textarea "**********"
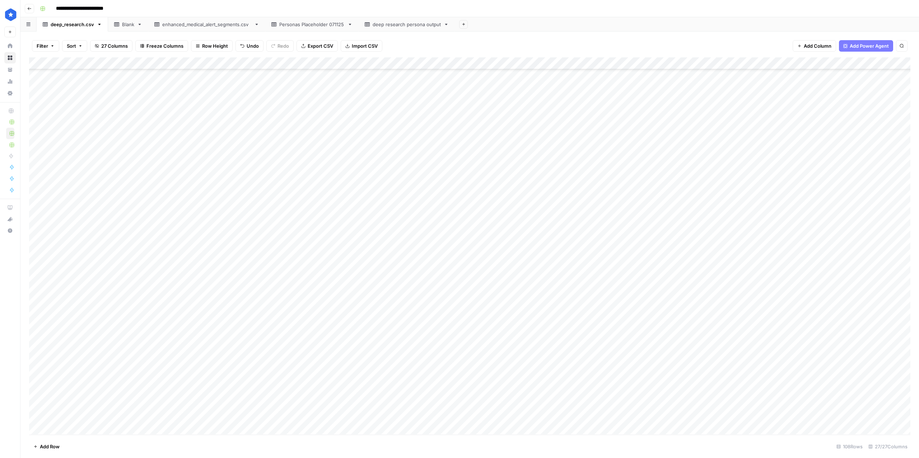
drag, startPoint x: 74, startPoint y: 270, endPoint x: 74, endPoint y: 294, distance: 23.3
click at [74, 242] on div "Add Column" at bounding box center [469, 245] width 881 height 377
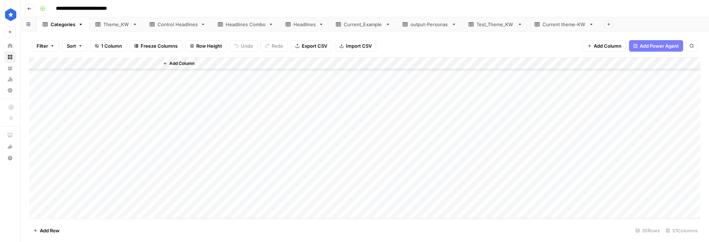
scroll to position [289, 0]
click at [53, 213] on div "Add Column" at bounding box center [365, 138] width 672 height 162
type textarea "**********"
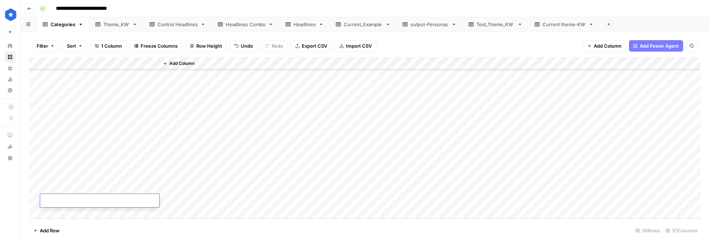
click at [333, 151] on div "Add Column" at bounding box center [430, 137] width 542 height 161
click at [32, 201] on div "Add Column" at bounding box center [365, 138] width 672 height 162
click at [33, 199] on div "Add Column" at bounding box center [365, 138] width 672 height 162
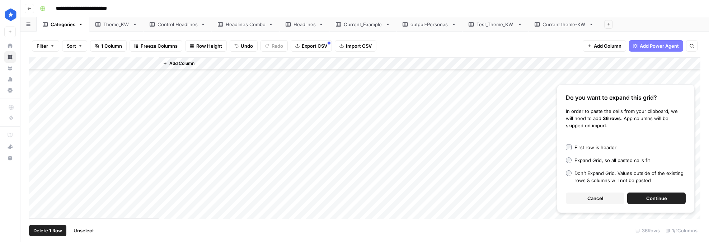
click at [648, 198] on span "Continue" at bounding box center [656, 198] width 21 height 7
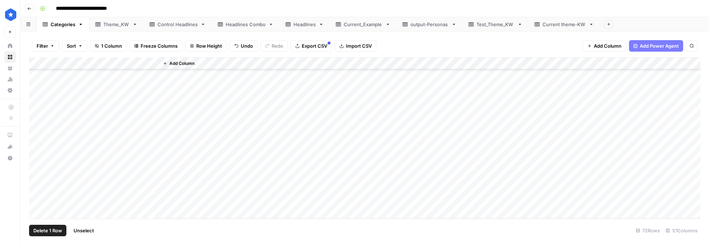
scroll to position [376, 0]
click at [211, 149] on div "Add Column" at bounding box center [430, 137] width 542 height 161
click at [164, 169] on div "Add Column" at bounding box center [430, 137] width 542 height 161
drag, startPoint x: 53, startPoint y: 87, endPoint x: 91, endPoint y: 102, distance: 40.3
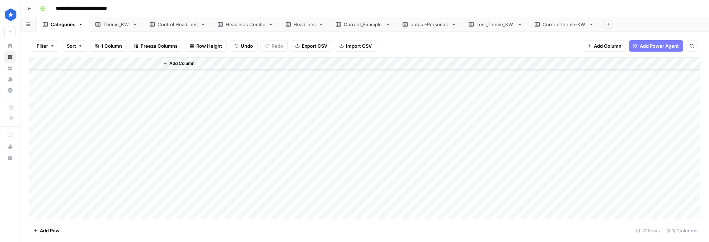
click at [91, 102] on div "Add Column" at bounding box center [365, 138] width 672 height 162
click at [37, 85] on div "Add Column" at bounding box center [365, 138] width 672 height 162
click at [37, 94] on div "Add Column" at bounding box center [365, 138] width 672 height 162
click at [38, 109] on div "Add Column" at bounding box center [365, 138] width 672 height 162
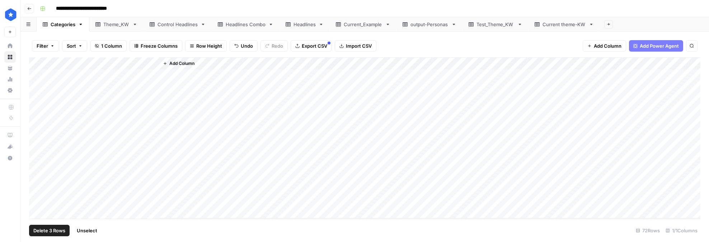
click at [37, 122] on div "Add Column" at bounding box center [365, 138] width 672 height 162
click at [36, 137] on div "Add Column" at bounding box center [365, 138] width 672 height 162
click at [36, 134] on div "Add Column" at bounding box center [365, 138] width 672 height 162
click at [37, 87] on div "Add Column" at bounding box center [365, 138] width 672 height 162
click at [36, 97] on div "Add Column" at bounding box center [365, 138] width 672 height 162
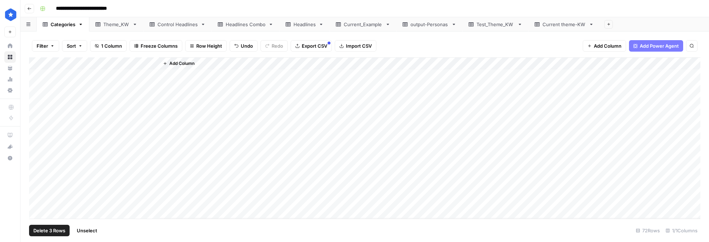
click at [35, 109] on div "Add Column" at bounding box center [365, 138] width 672 height 162
click at [34, 119] on div "Add Column" at bounding box center [365, 138] width 672 height 162
click at [35, 132] on div "Add Column" at bounding box center [365, 138] width 672 height 162
click at [118, 26] on div "Theme_KW" at bounding box center [116, 24] width 26 height 7
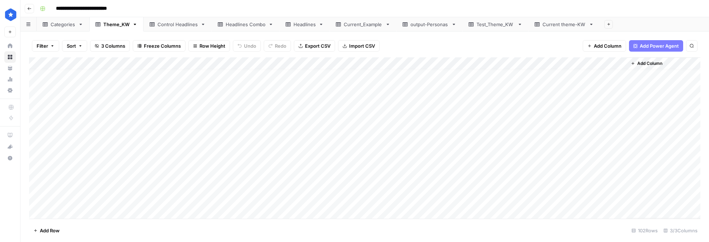
click at [500, 26] on div "Test_Theme_KW" at bounding box center [496, 24] width 38 height 7
click at [486, 24] on div "Test_Theme_KW" at bounding box center [496, 24] width 38 height 7
type input "*"
type input "**********"
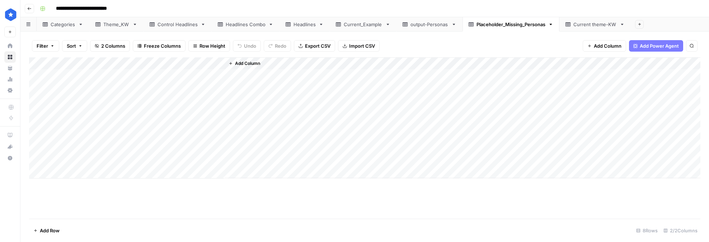
click at [111, 25] on div "Theme_KW" at bounding box center [116, 24] width 26 height 7
drag, startPoint x: 61, startPoint y: 121, endPoint x: 63, endPoint y: 144, distance: 23.4
click at [63, 144] on div "Add Column" at bounding box center [365, 138] width 672 height 162
click at [70, 122] on div "Add Column" at bounding box center [365, 138] width 672 height 162
click at [70, 122] on textarea "**********" at bounding box center [102, 125] width 120 height 10
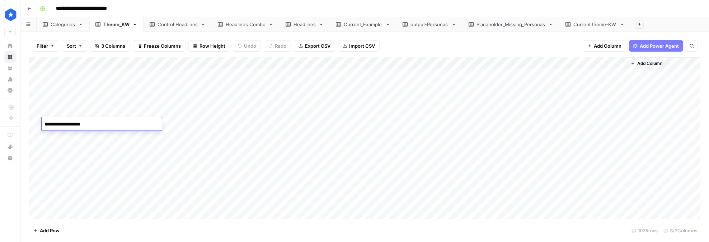
click at [65, 122] on textarea "**********" at bounding box center [102, 125] width 120 height 10
type textarea "*********"
click at [85, 122] on div "Add Column" at bounding box center [365, 138] width 672 height 162
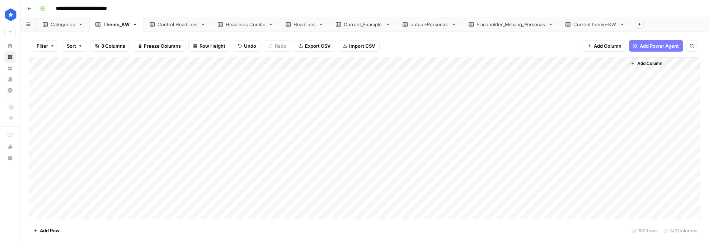
click at [77, 134] on div "Add Column" at bounding box center [365, 138] width 672 height 162
click at [73, 145] on div "Add Column" at bounding box center [365, 138] width 672 height 162
click at [403, 160] on div "Add Column" at bounding box center [365, 138] width 672 height 162
click at [70, 107] on div "Add Column" at bounding box center [365, 138] width 672 height 162
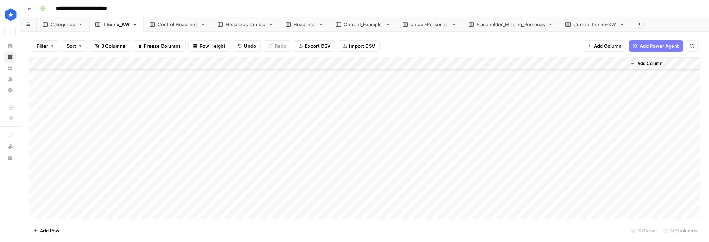
click at [68, 131] on div "Add Column" at bounding box center [365, 138] width 672 height 162
drag, startPoint x: 69, startPoint y: 102, endPoint x: 61, endPoint y: 151, distance: 49.2
click at [61, 151] on div "Add Column" at bounding box center [365, 138] width 672 height 162
click at [98, 134] on div "Add Column" at bounding box center [365, 138] width 672 height 162
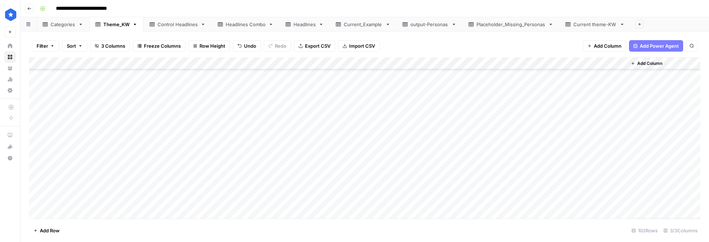
click at [91, 107] on div "Add Column" at bounding box center [365, 138] width 672 height 162
click at [104, 128] on div "Add Column" at bounding box center [365, 138] width 672 height 162
drag, startPoint x: 103, startPoint y: 108, endPoint x: 410, endPoint y: 158, distance: 311.7
click at [410, 158] on div "Add Column" at bounding box center [365, 138] width 672 height 162
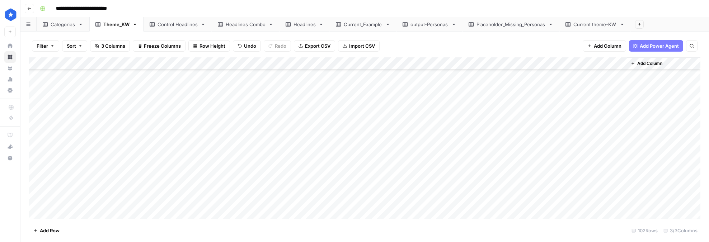
click at [509, 29] on link "Placeholder_Missing_Personas" at bounding box center [511, 24] width 97 height 14
click at [36, 72] on div "Add Column" at bounding box center [365, 117] width 672 height 121
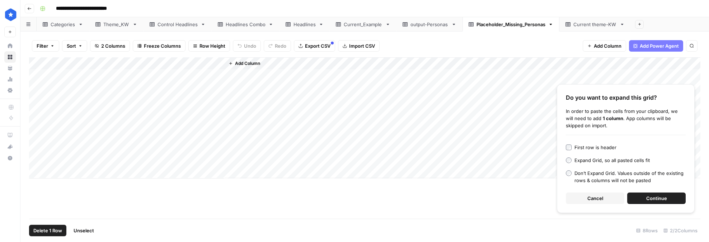
click at [653, 197] on span "Continue" at bounding box center [656, 198] width 21 height 7
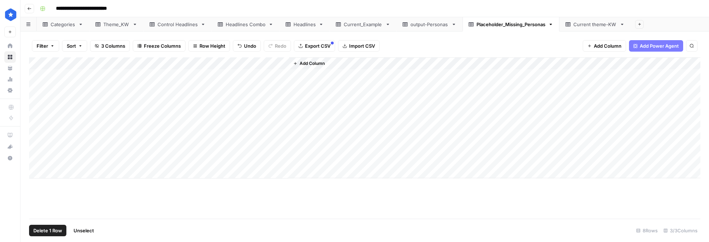
click at [222, 189] on div "Add Column" at bounding box center [365, 138] width 672 height 162
click at [113, 25] on div "Theme_KW" at bounding box center [116, 24] width 26 height 7
